Goal: Transaction & Acquisition: Purchase product/service

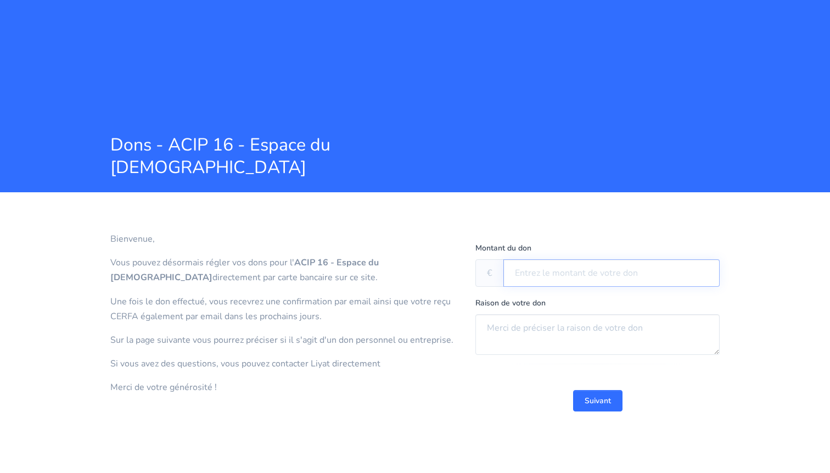
click at [574, 267] on input "text" at bounding box center [612, 272] width 216 height 27
type input "1 000"
click at [492, 387] on div "Suivant" at bounding box center [598, 388] width 244 height 48
click at [526, 330] on textarea at bounding box center [598, 334] width 244 height 41
click at [531, 330] on textarea "Ouverture selihot kipour matin" at bounding box center [598, 334] width 244 height 41
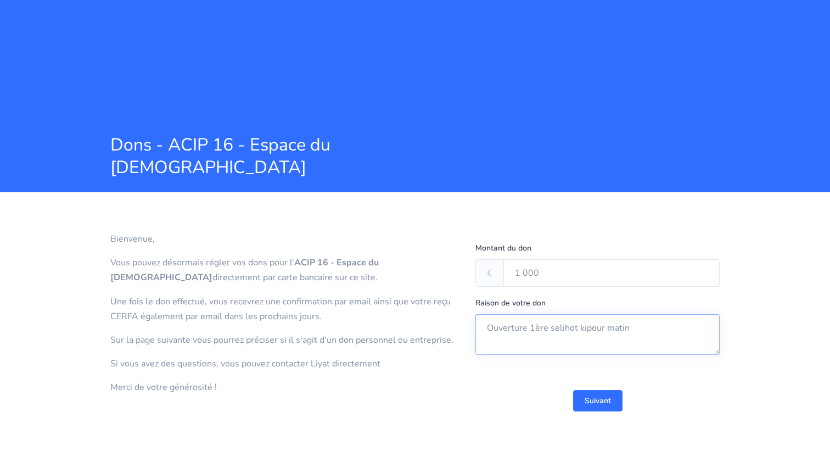
click at [635, 333] on textarea "Ouverture 1ère selihot kipour matin" at bounding box center [598, 334] width 244 height 41
type textarea "Ouverture 1ère selihot kipour matin"
click at [562, 361] on div "Raison de votre don Ouverture 1ère selihot kipour matin" at bounding box center [597, 329] width 261 height 68
click at [531, 275] on input "1 000" at bounding box center [612, 272] width 216 height 27
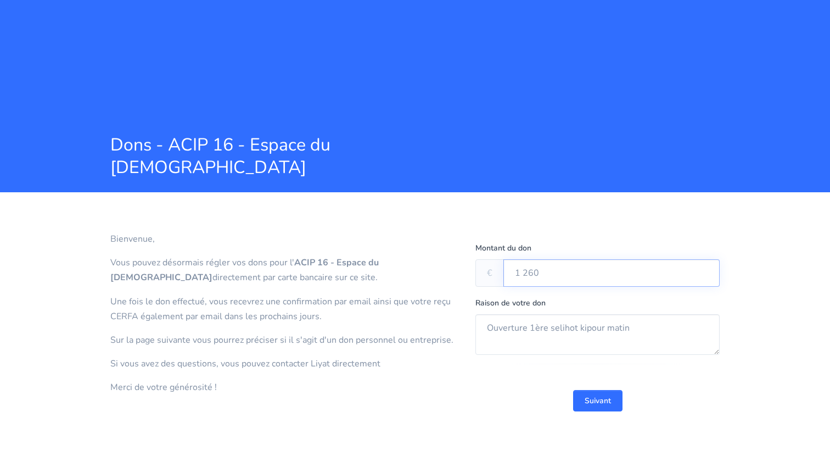
click at [532, 266] on input "1 260" at bounding box center [612, 272] width 216 height 27
type input "1 026"
click at [563, 242] on div "Montant du don € 1 026" at bounding box center [598, 264] width 244 height 46
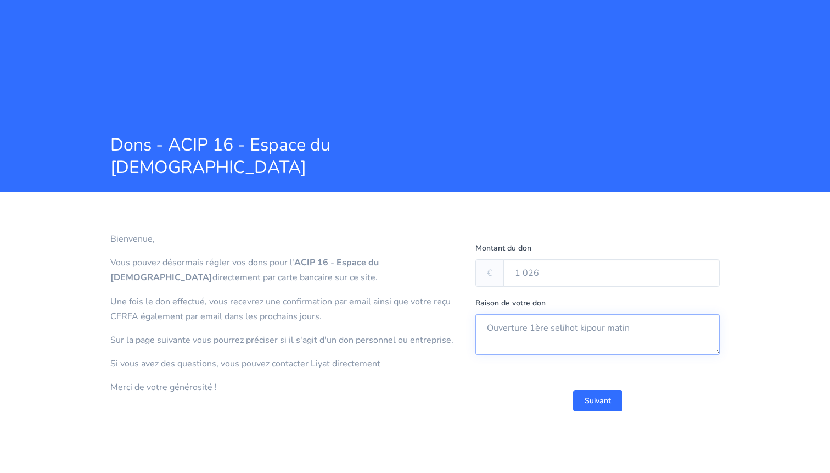
click at [635, 320] on textarea "Ouverture 1ère selihot kipour matin" at bounding box center [598, 334] width 244 height 41
click at [643, 332] on textarea "Ouverture 1ère selihot kipour matin" at bounding box center [598, 334] width 244 height 41
type textarea "Ouverture 1ère selihot kipour matin + montée à la [MEDICAL_DATA] en groupe"
click at [602, 402] on button "Suivant" at bounding box center [597, 400] width 49 height 21
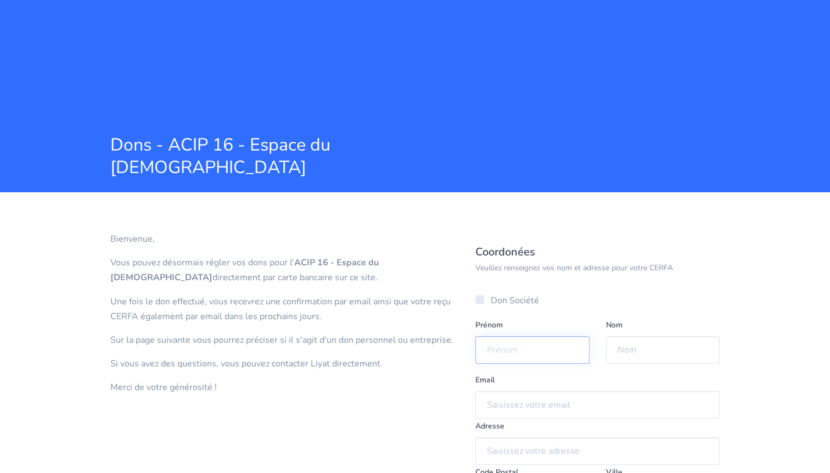
click at [557, 339] on input "text" at bounding box center [533, 349] width 114 height 27
type input "[PERSON_NAME]"
type input "Schwarz"
type input "[PERSON_NAME][EMAIL_ADDRESS][DOMAIN_NAME]"
type input "[STREET_ADDRESS][PERSON_NAME]"
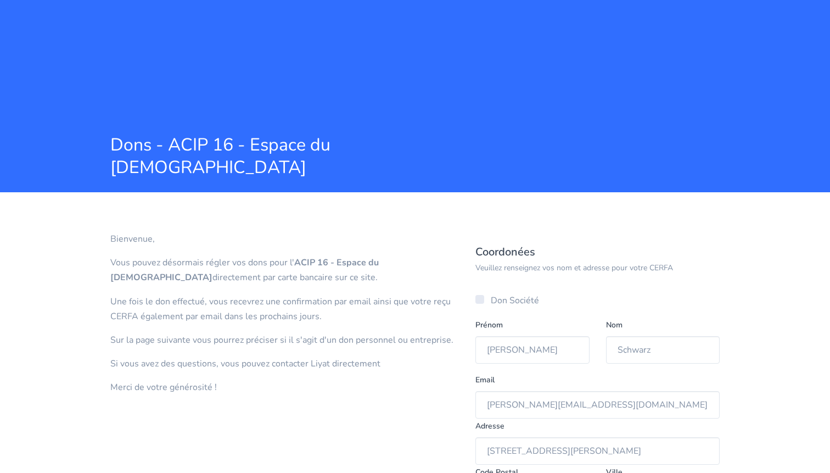
type input "75116"
type input "[GEOGRAPHIC_DATA]"
type input "07 45 26 31 34"
click at [545, 405] on input "[PERSON_NAME][EMAIL_ADDRESS][DOMAIN_NAME]" at bounding box center [598, 404] width 244 height 27
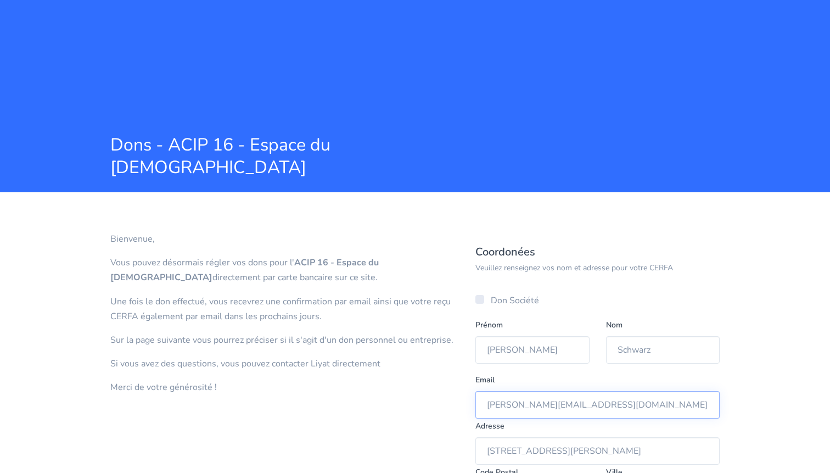
click at [545, 405] on input "[PERSON_NAME][EMAIL_ADDRESS][DOMAIN_NAME]" at bounding box center [598, 404] width 244 height 27
type input "[PERSON_NAME][DOMAIN_NAME][EMAIL_ADDRESS][PERSON_NAME][DOMAIN_NAME]"
